Goal: Task Accomplishment & Management: Use online tool/utility

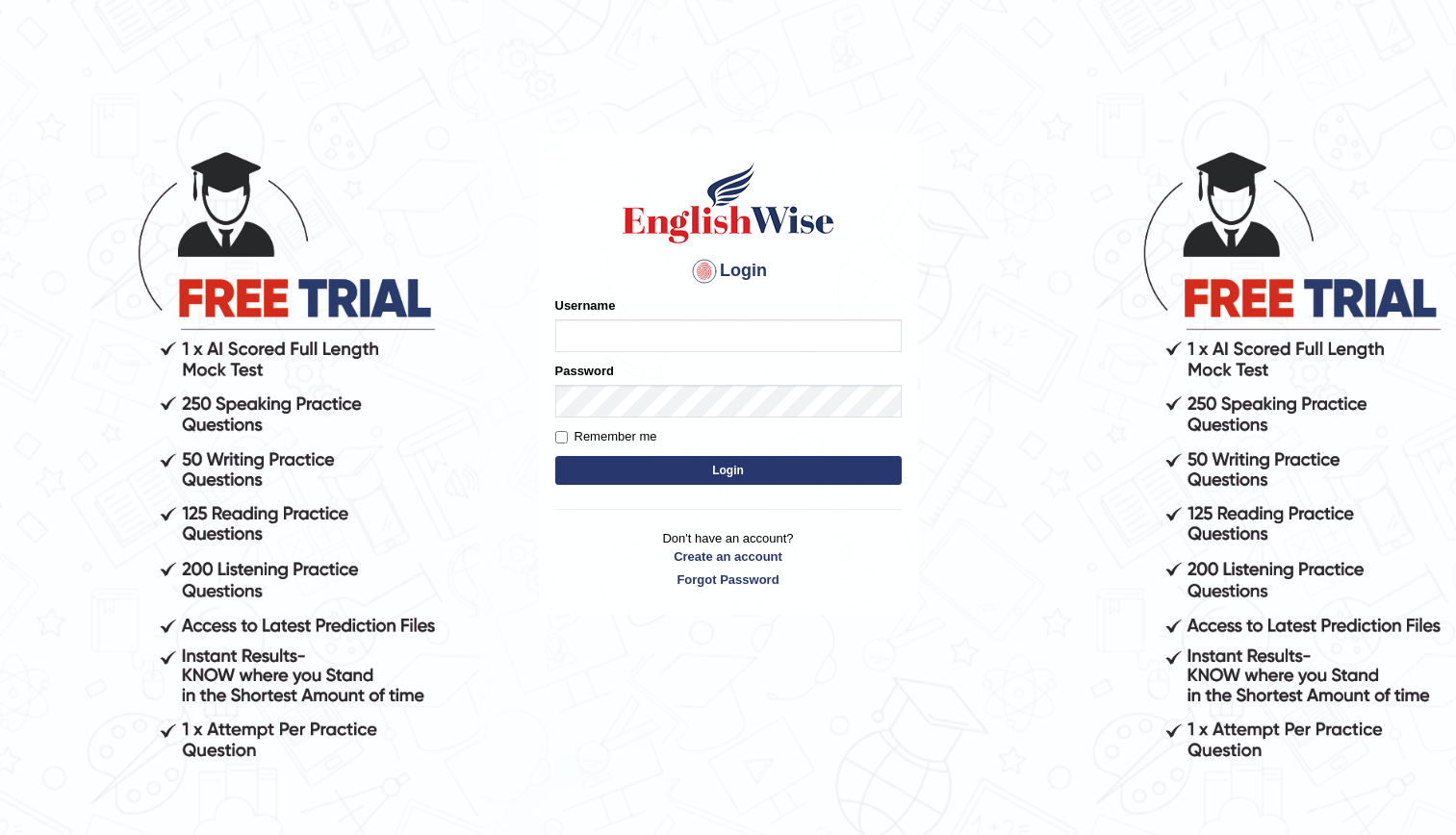
type input "kenia999"
click at [692, 464] on button "Login" at bounding box center [728, 470] width 346 height 29
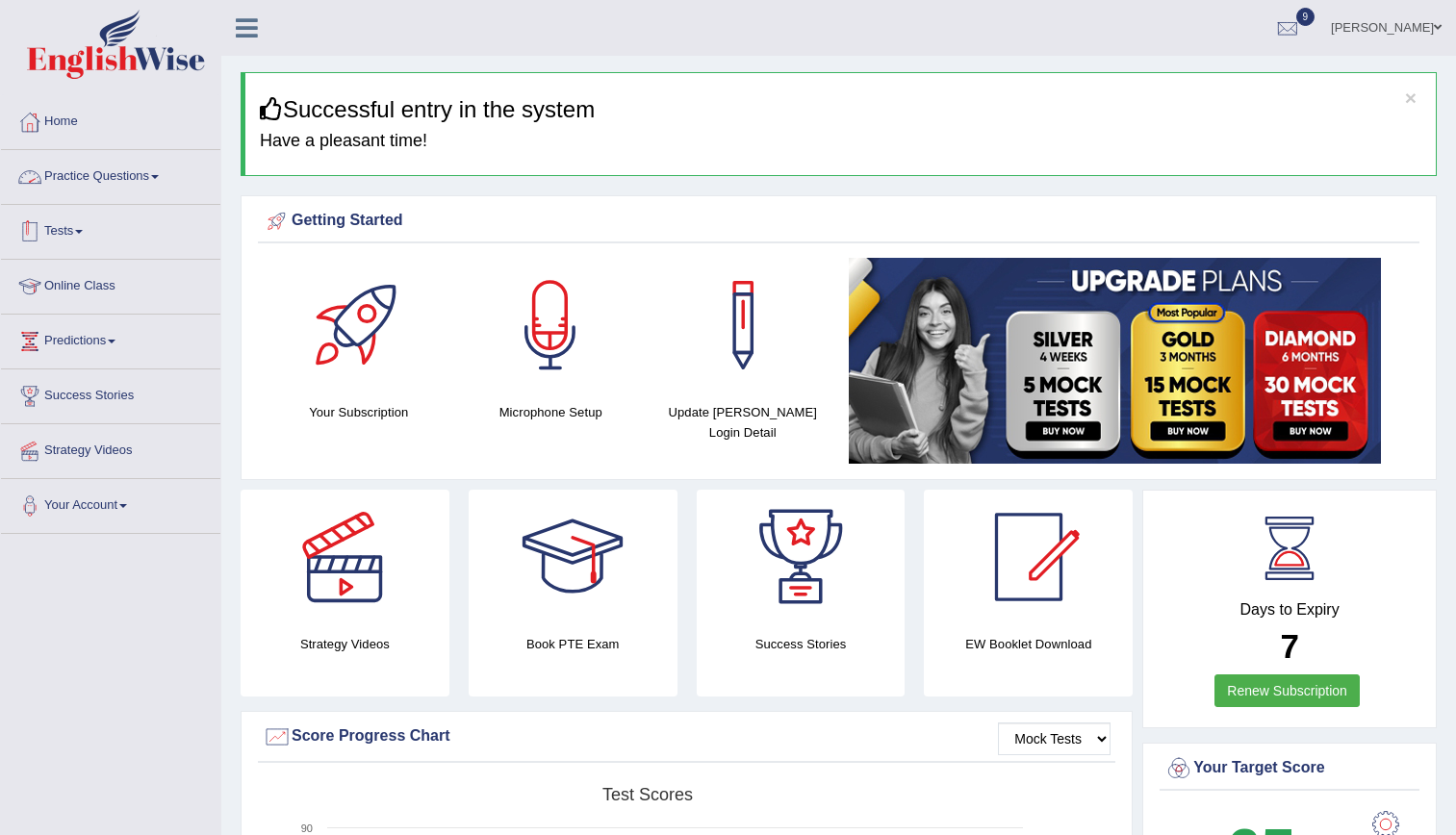
click at [77, 234] on link "Tests" at bounding box center [110, 229] width 219 height 48
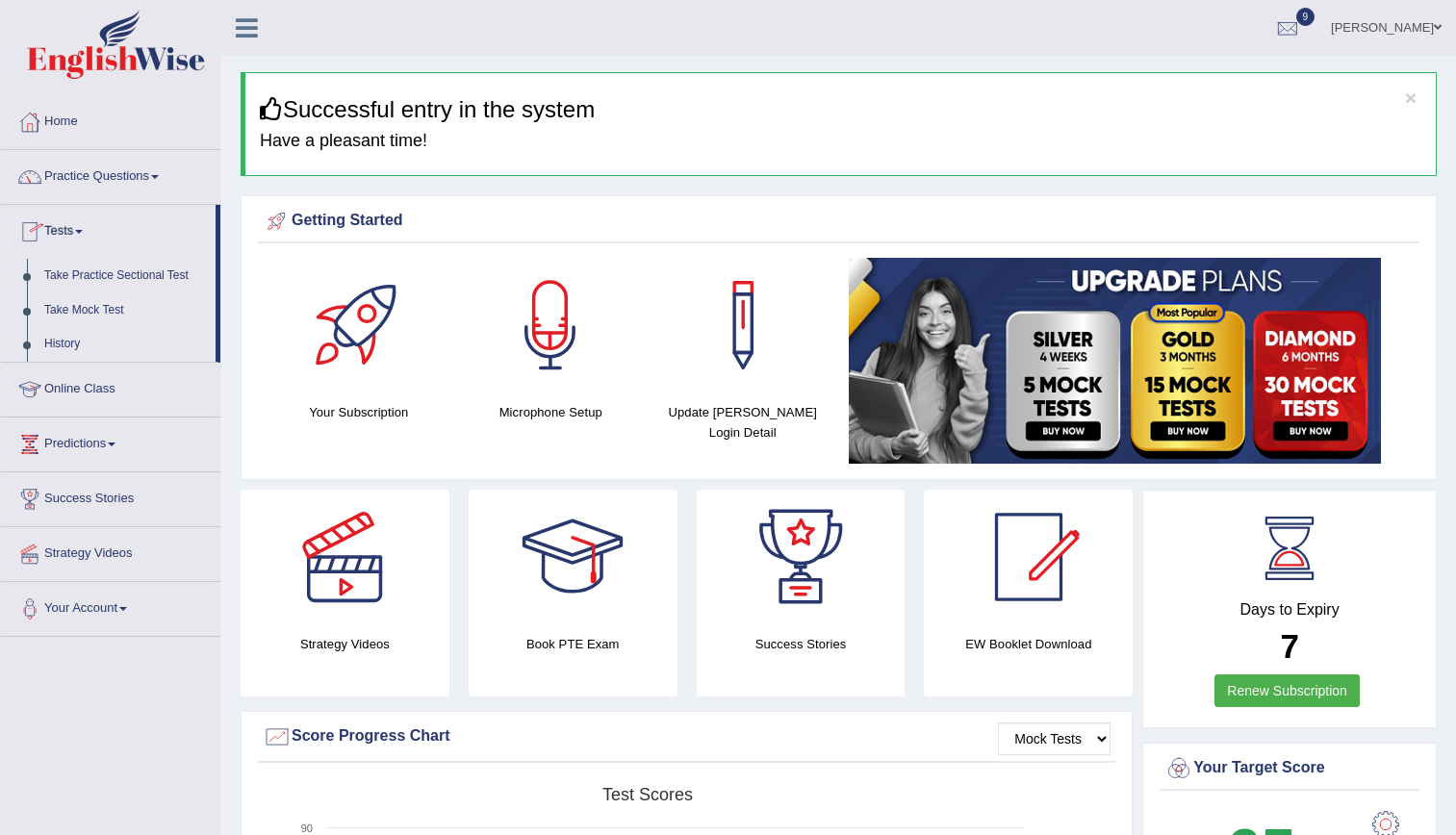
click at [91, 307] on link "Take Mock Test" at bounding box center [125, 311] width 180 height 35
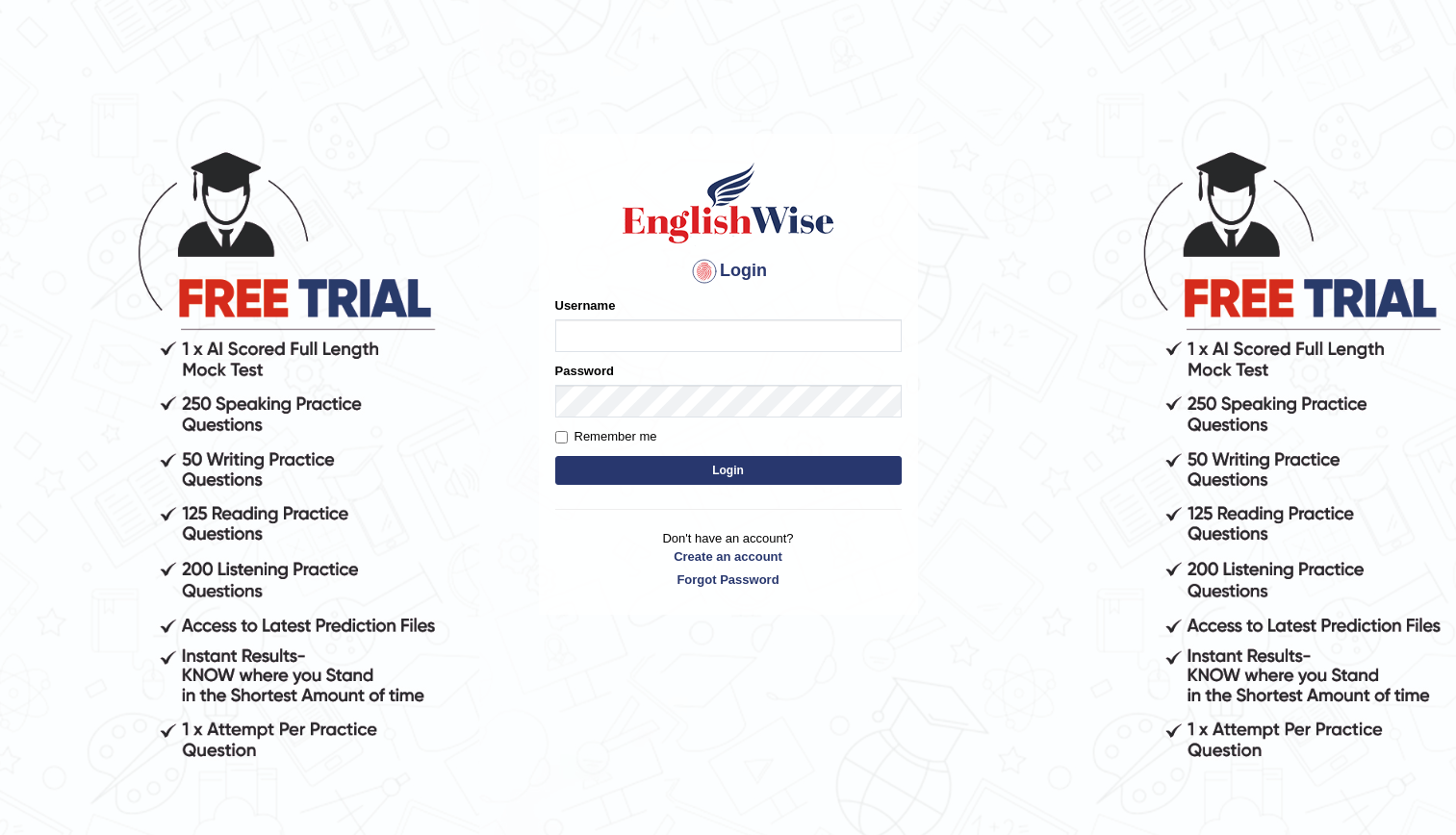
type input "kenia999"
click at [711, 468] on button "Login" at bounding box center [728, 470] width 346 height 29
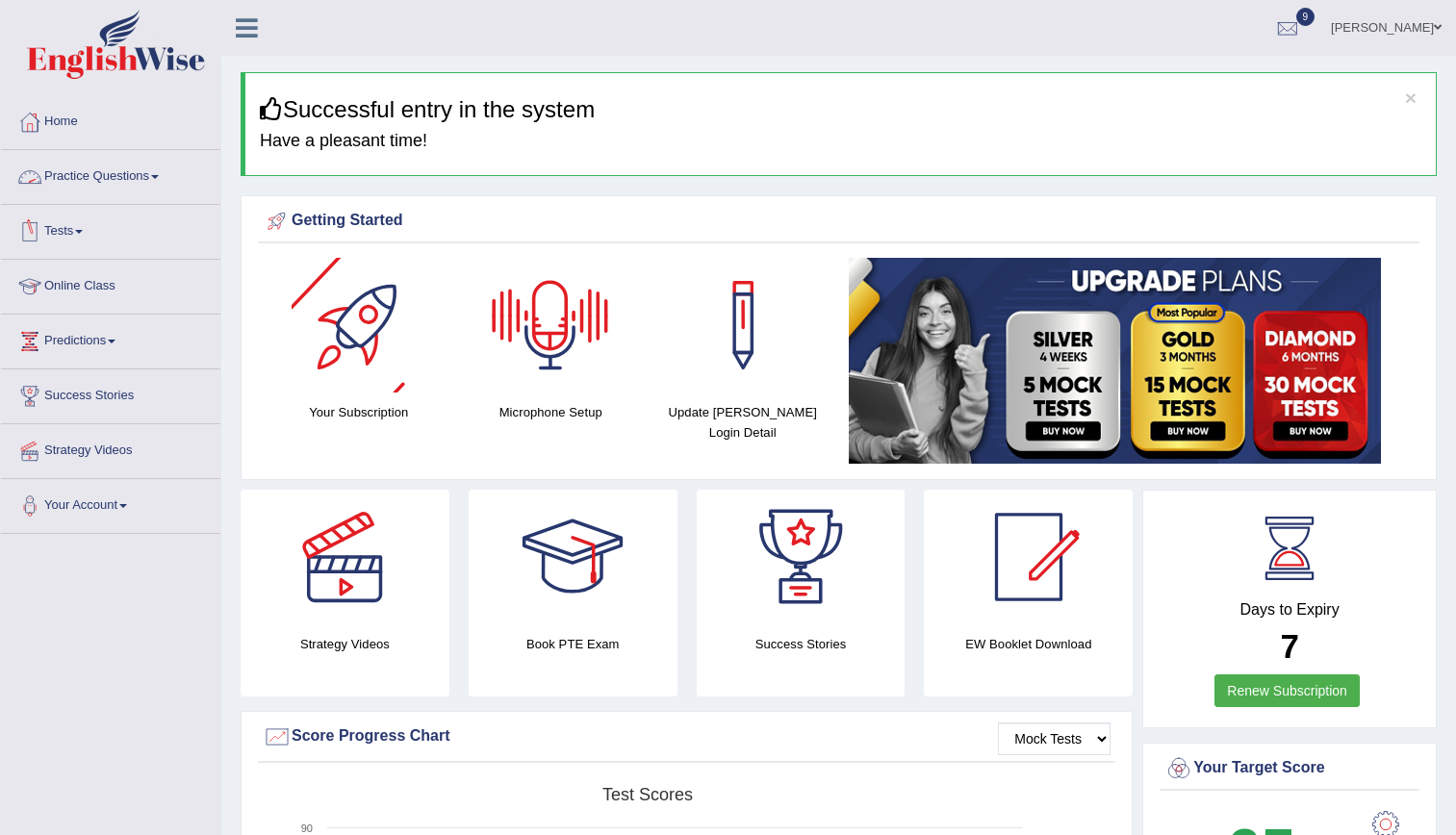
click at [99, 182] on link "Practice Questions" at bounding box center [110, 174] width 219 height 48
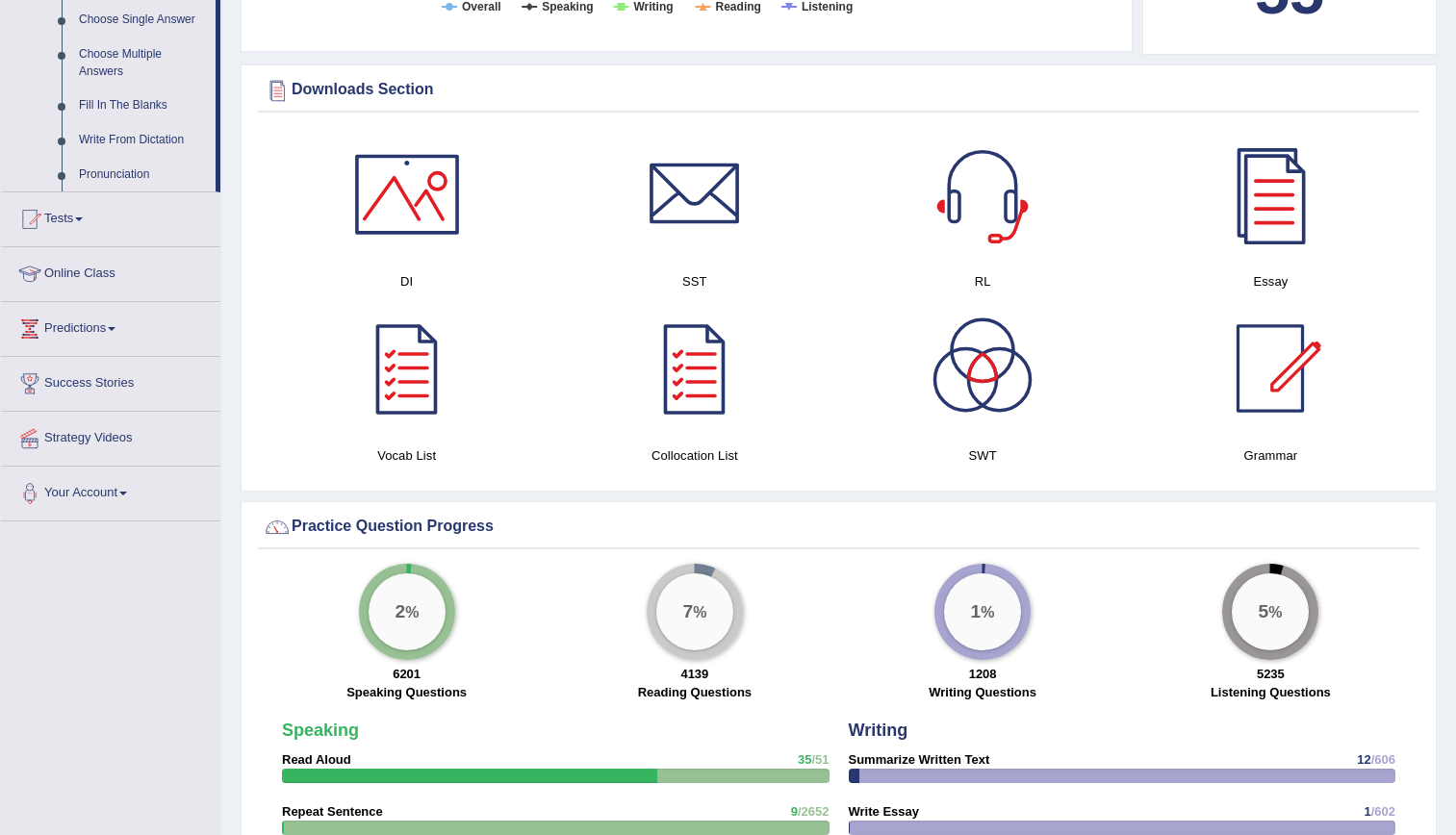
scroll to position [1035, 0]
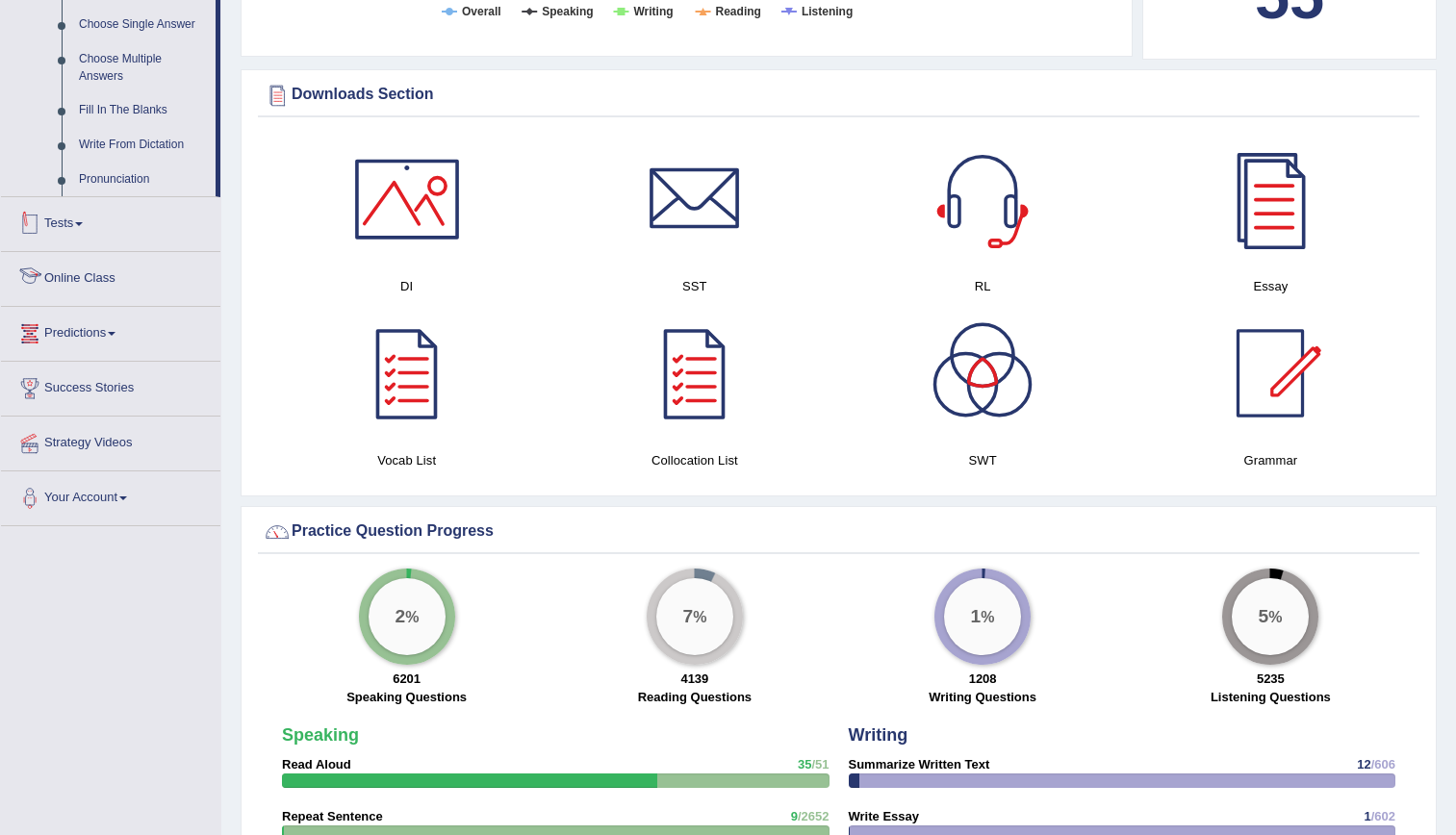
click at [78, 237] on link "Tests" at bounding box center [110, 221] width 219 height 48
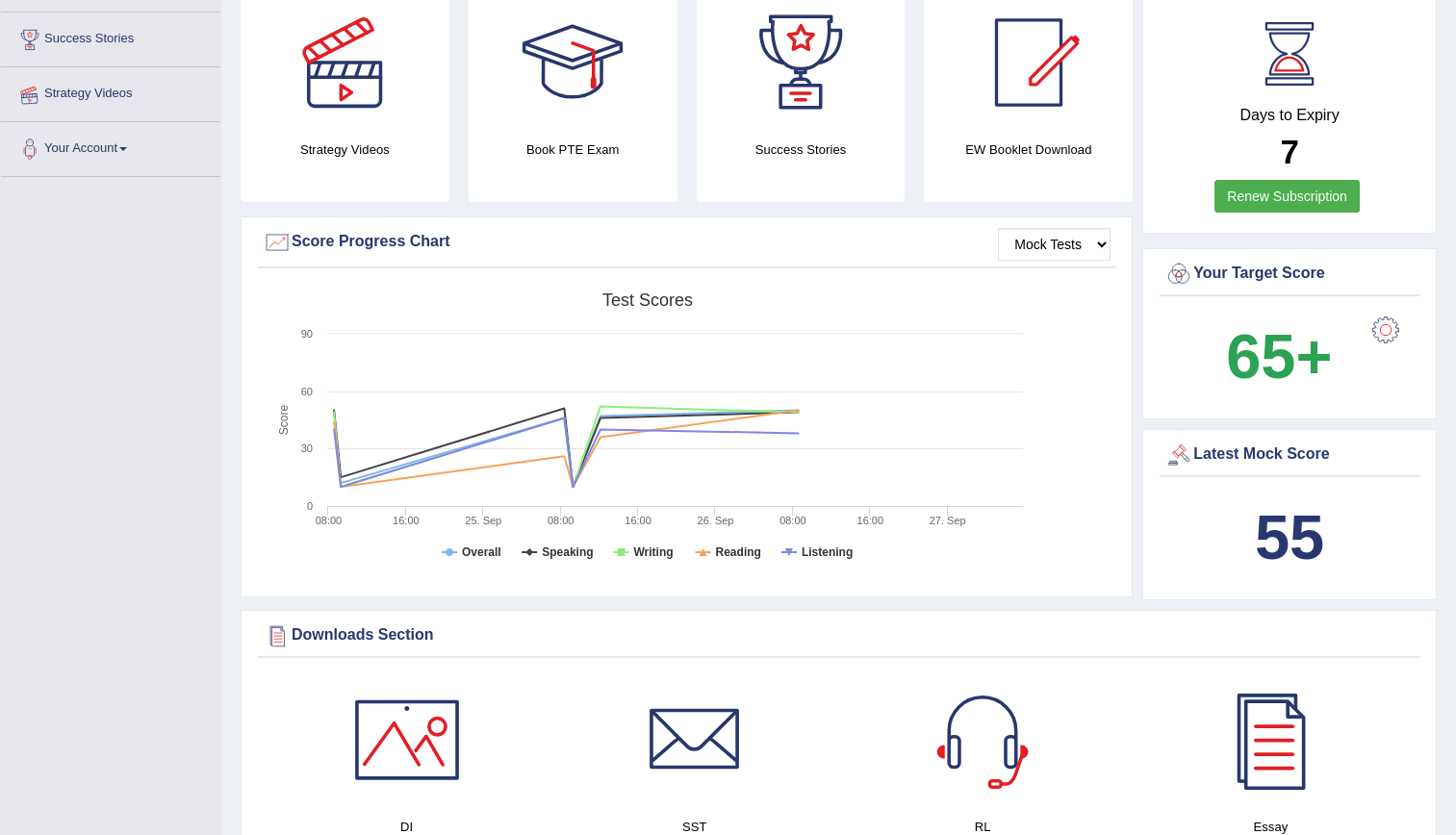
scroll to position [232, 0]
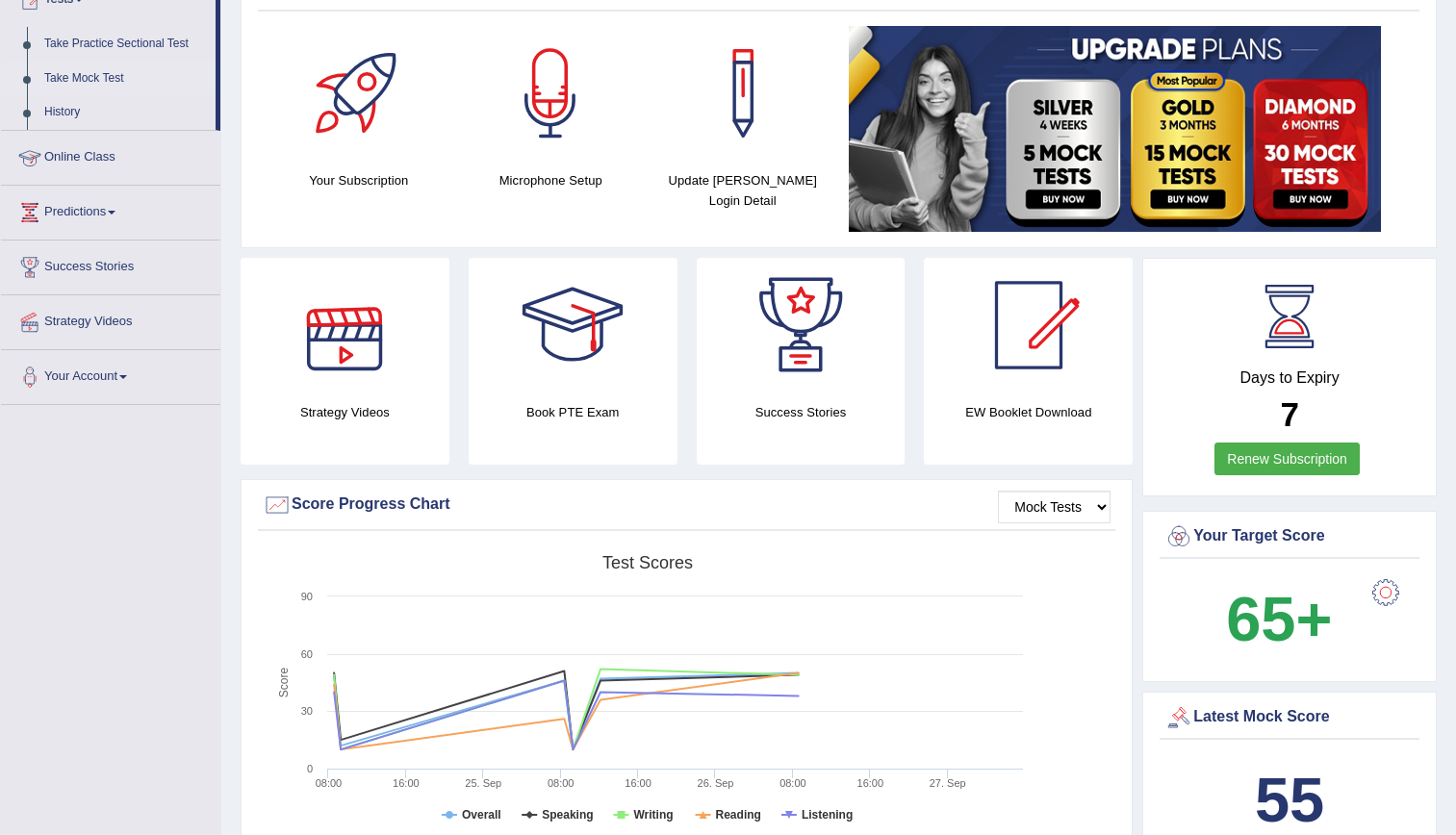
click at [115, 77] on link "Take Mock Test" at bounding box center [125, 79] width 180 height 35
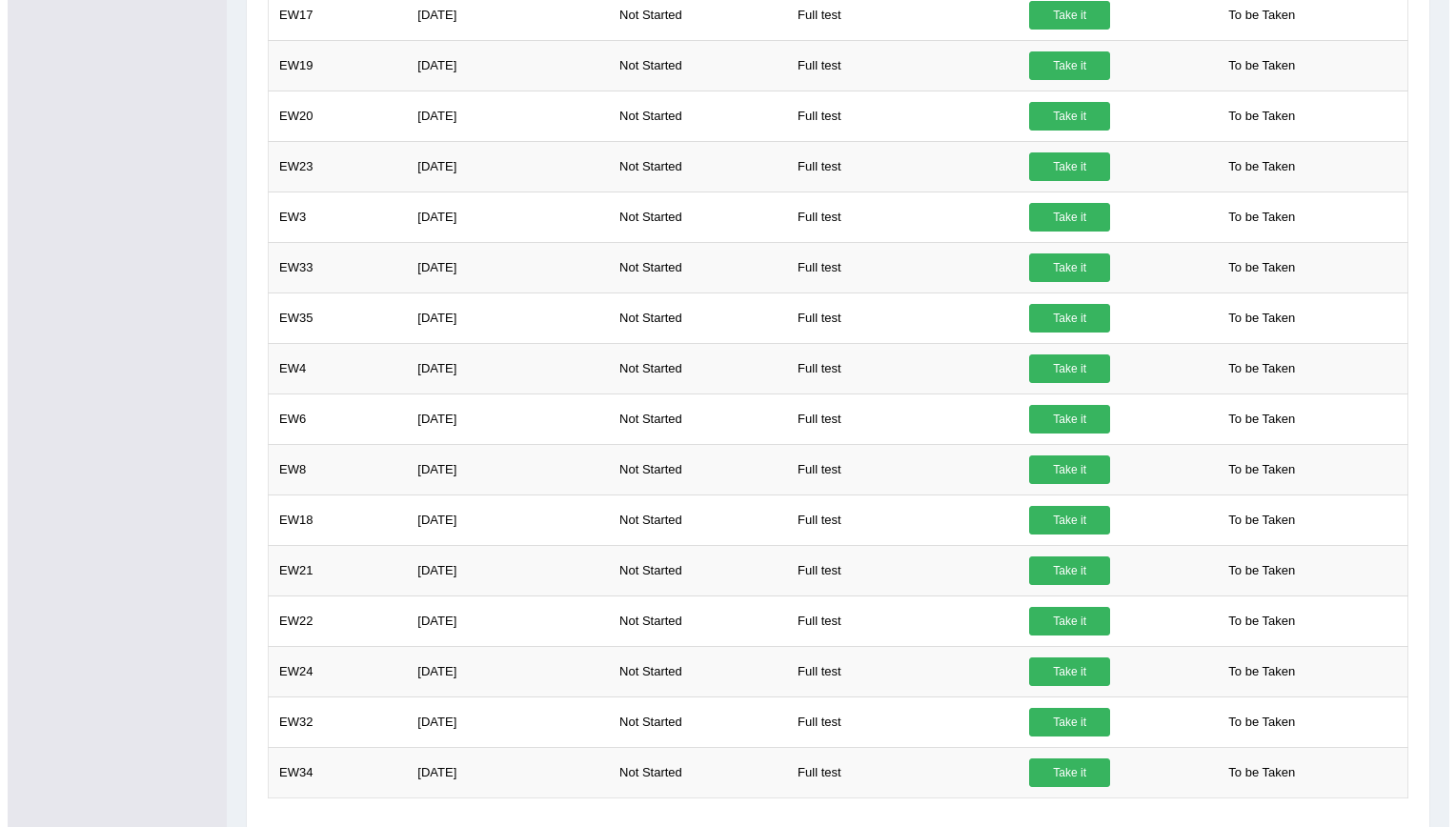
scroll to position [1050, 0]
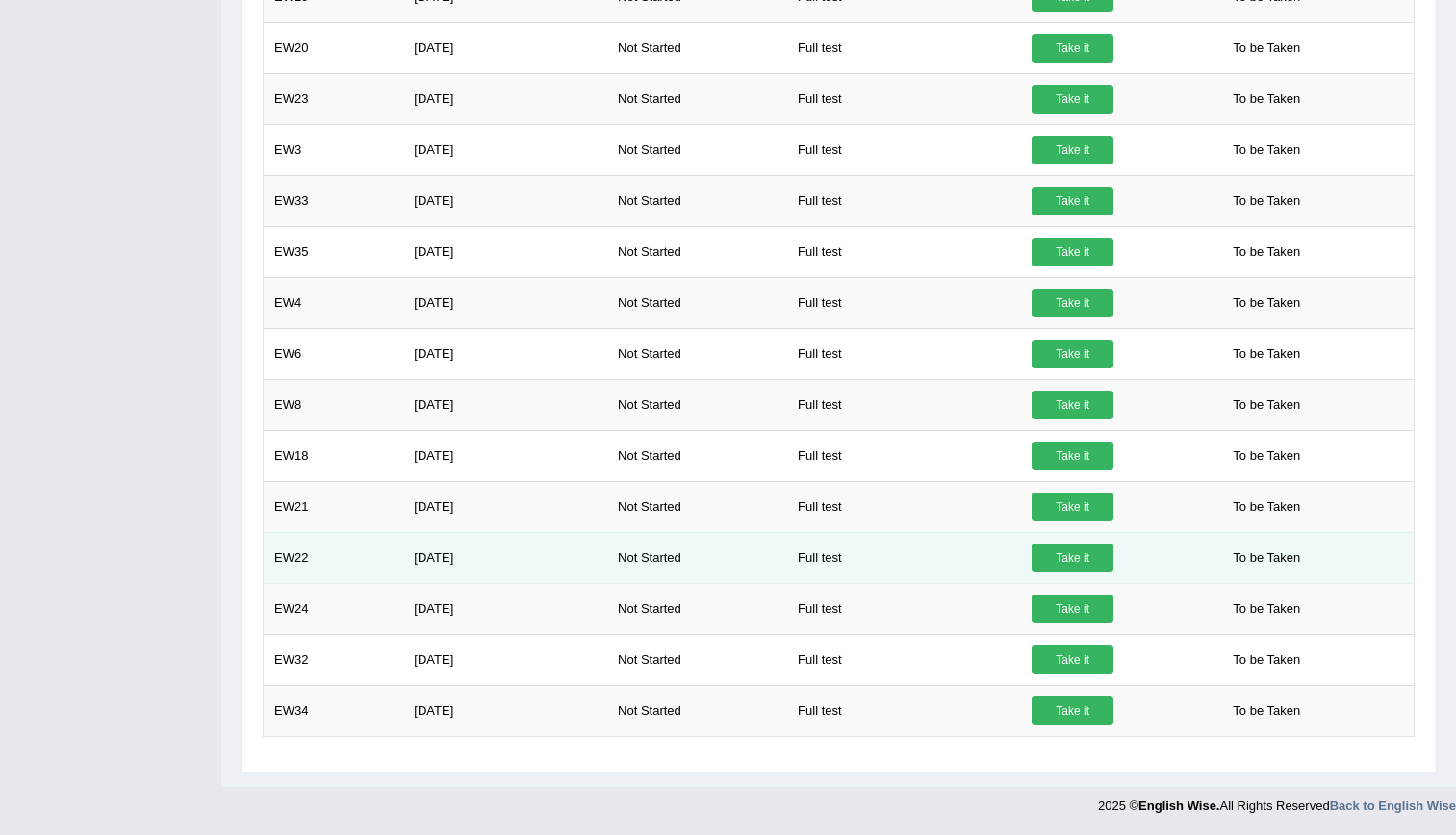
click at [1074, 556] on link "Take it" at bounding box center [1073, 557] width 82 height 29
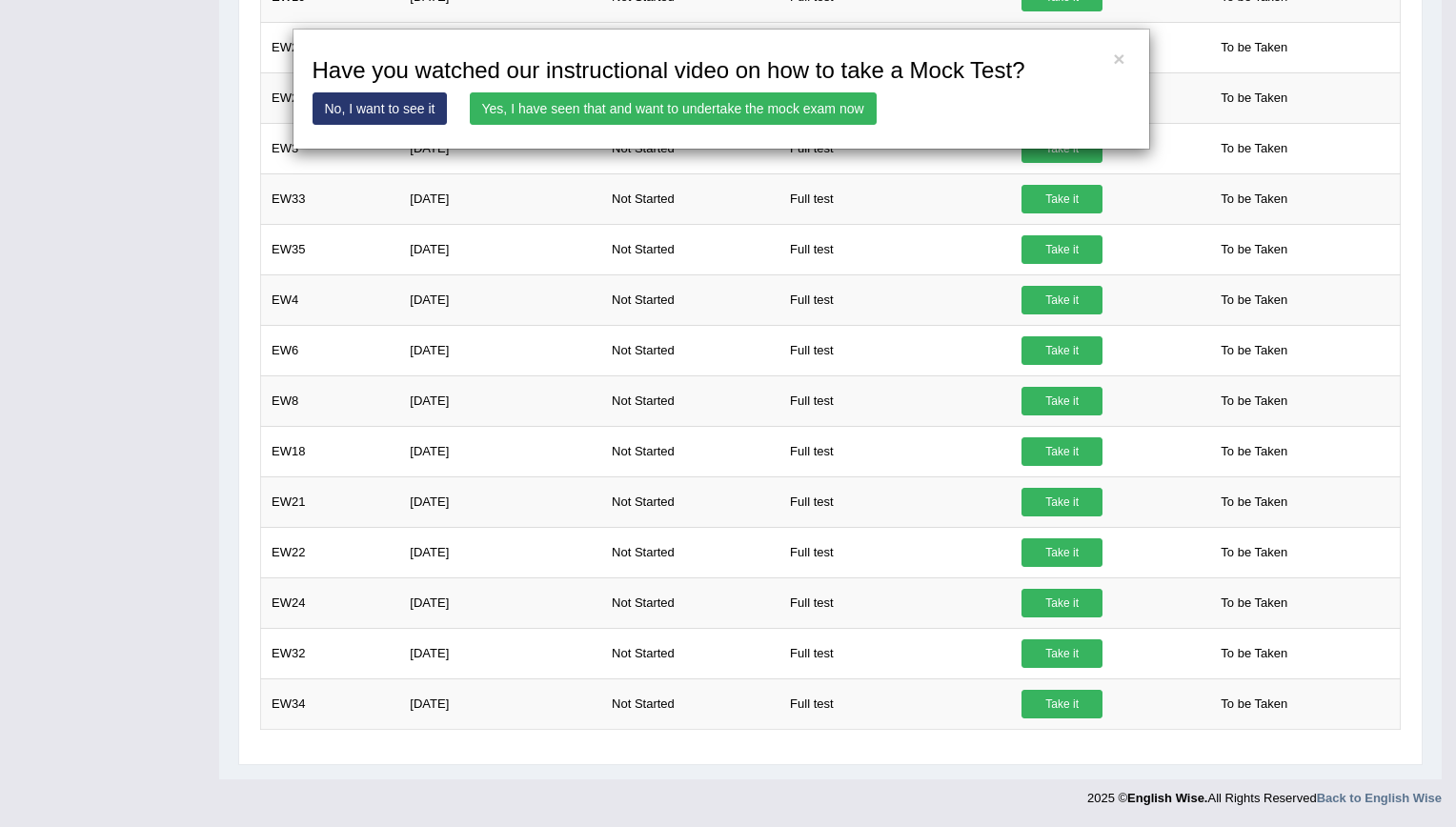
click at [751, 100] on link "Yes, I have seen that and want to undertake the mock exam now" at bounding box center [673, 108] width 407 height 33
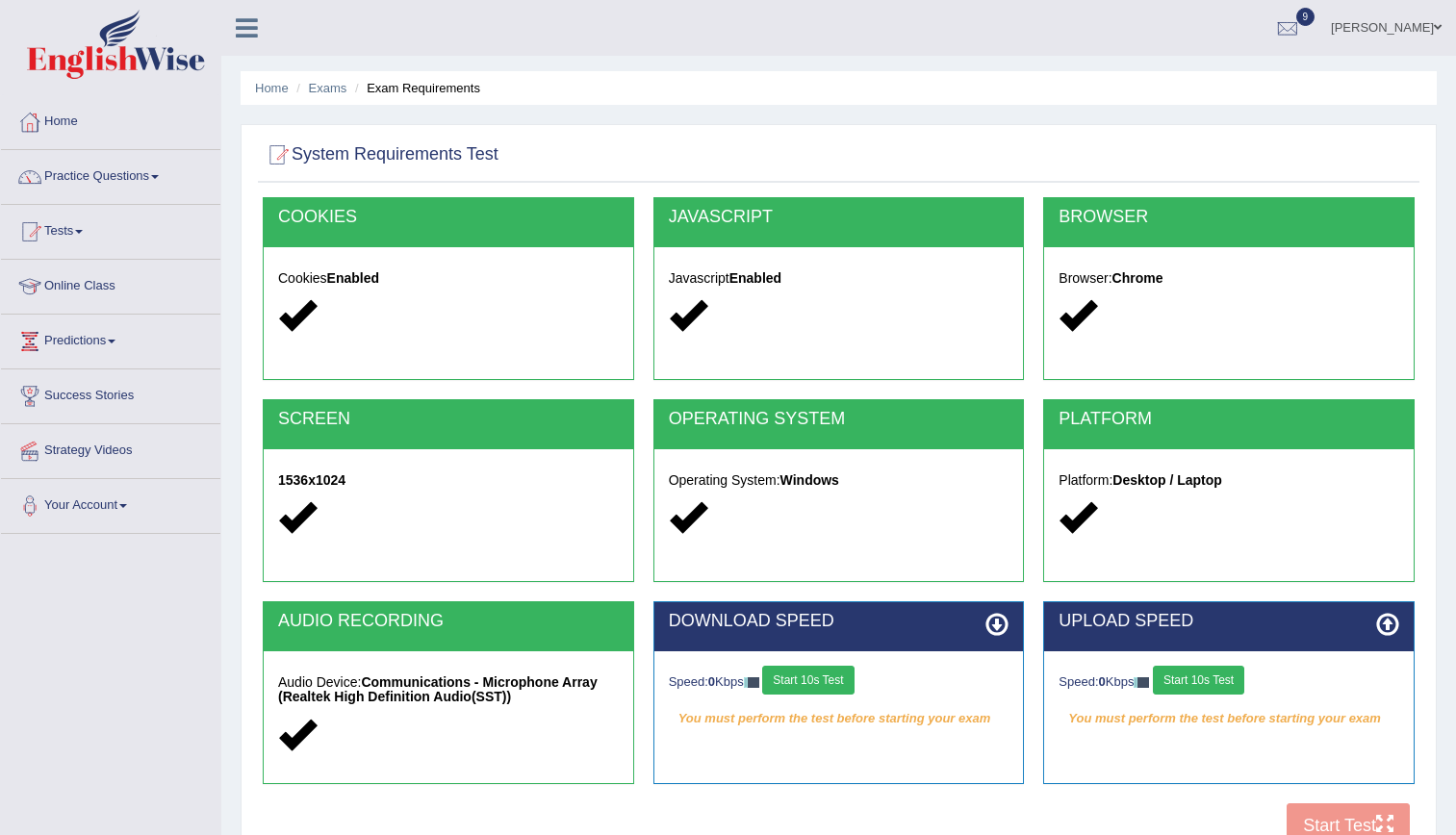
click at [791, 676] on button "Start 10s Test" at bounding box center [808, 680] width 92 height 29
click at [1274, 151] on div at bounding box center [838, 155] width 1151 height 40
click at [1235, 689] on button "Start 10s Test" at bounding box center [1198, 680] width 92 height 29
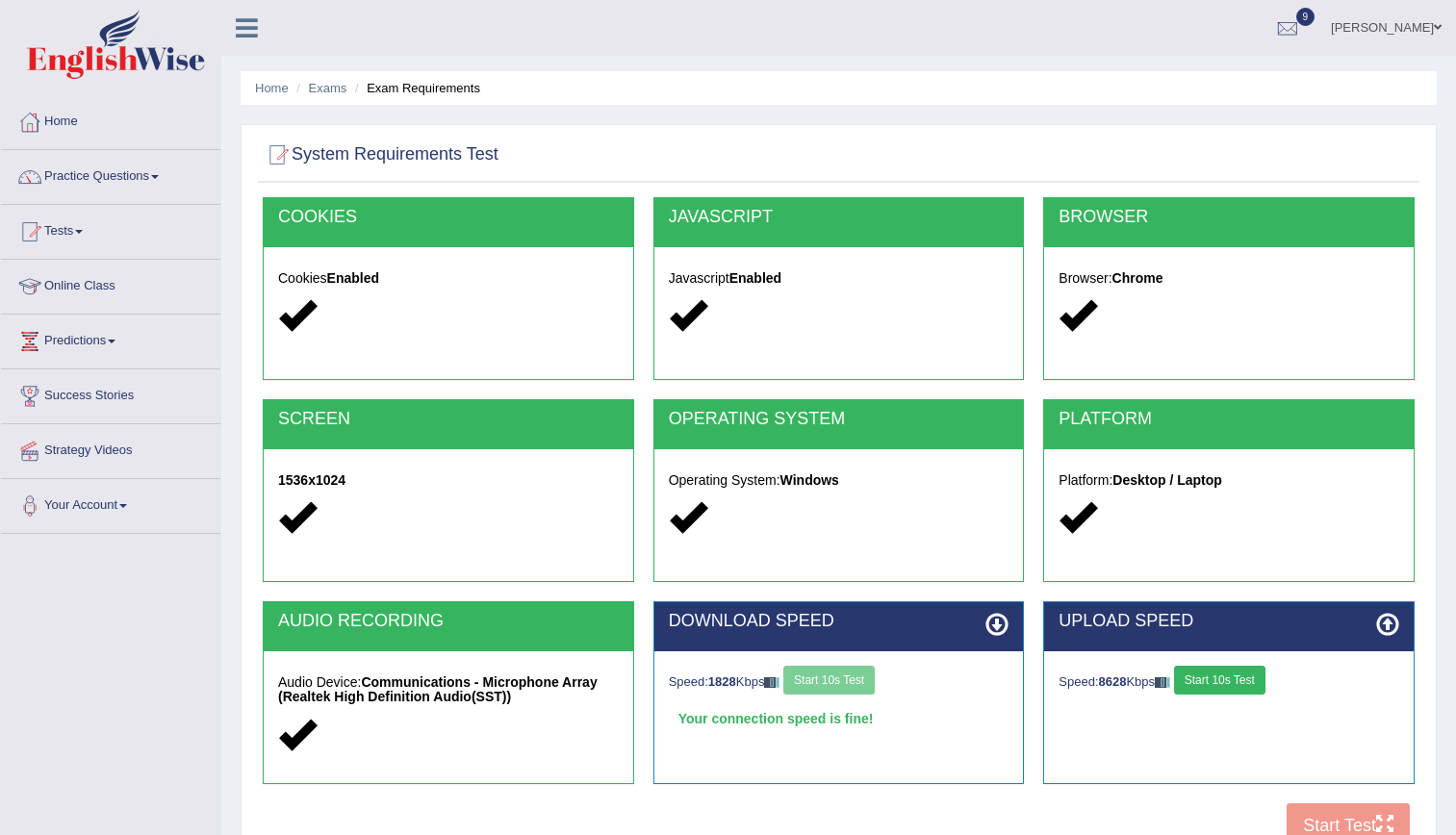
click at [1235, 689] on button "Start 10s Test" at bounding box center [1220, 680] width 92 height 29
click at [1315, 820] on button "Start Test" at bounding box center [1349, 825] width 123 height 44
